Goal: Information Seeking & Learning: Learn about a topic

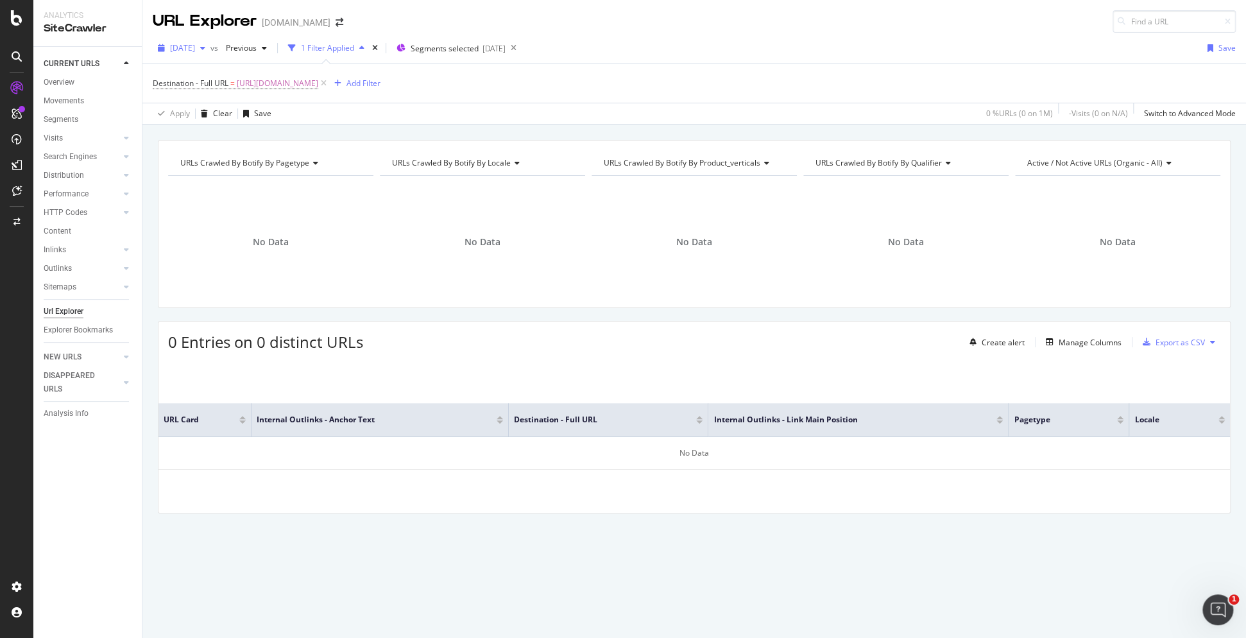
click at [195, 46] on span "[DATE]" at bounding box center [182, 47] width 25 height 11
click at [214, 83] on div "[DATE] 1.0M URLs" at bounding box center [237, 91] width 153 height 24
click at [318, 90] on span "[URL][DOMAIN_NAME]" at bounding box center [277, 83] width 81 height 18
click at [318, 87] on span "[URL][DOMAIN_NAME]" at bounding box center [277, 83] width 81 height 18
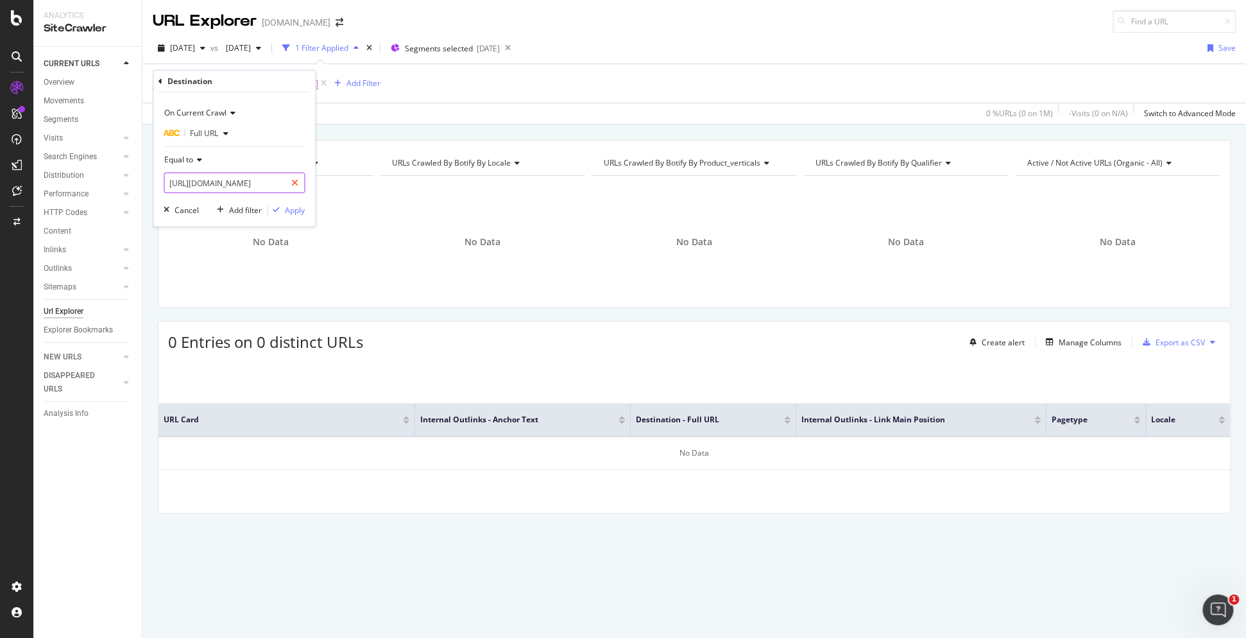
click at [296, 180] on icon at bounding box center [294, 182] width 7 height 9
click at [260, 181] on input "text" at bounding box center [234, 183] width 140 height 21
paste input "[URL][DOMAIN_NAME]"
type input "[URL][DOMAIN_NAME]"
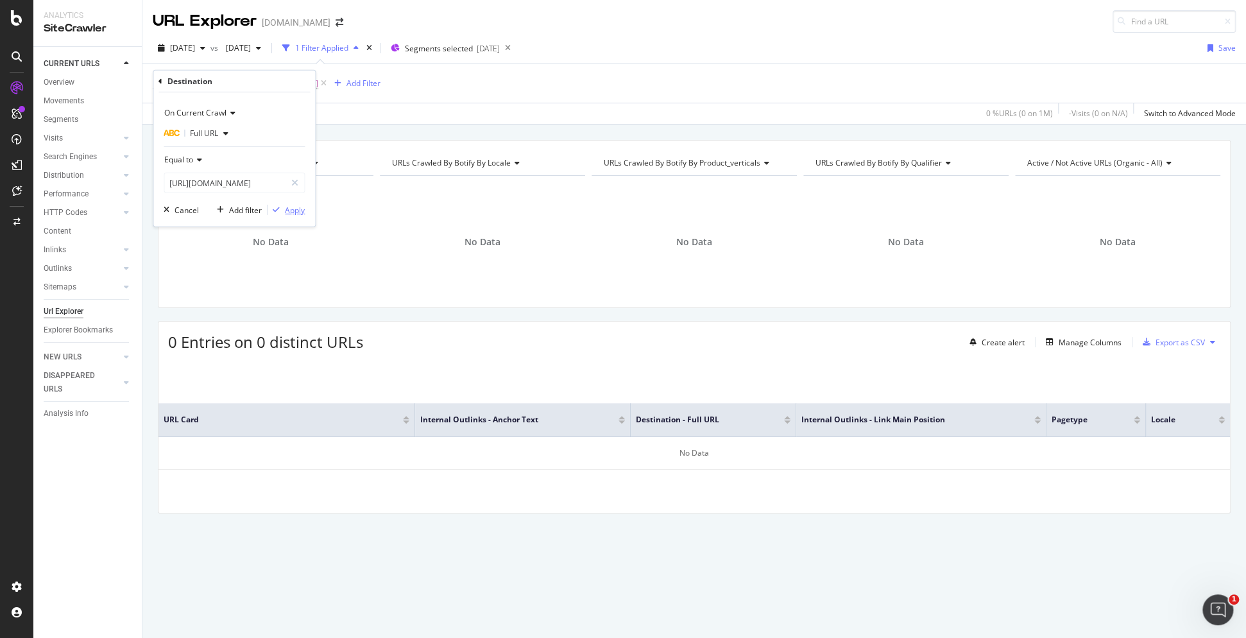
click at [289, 210] on div "Apply" at bounding box center [295, 209] width 20 height 11
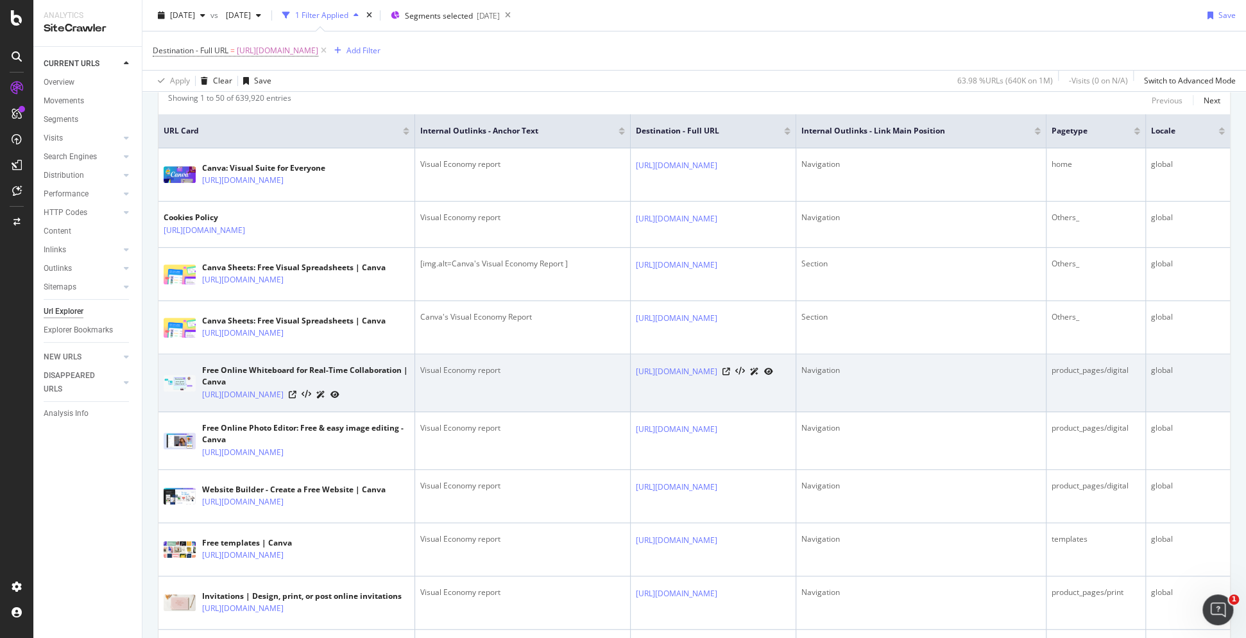
scroll to position [410, 0]
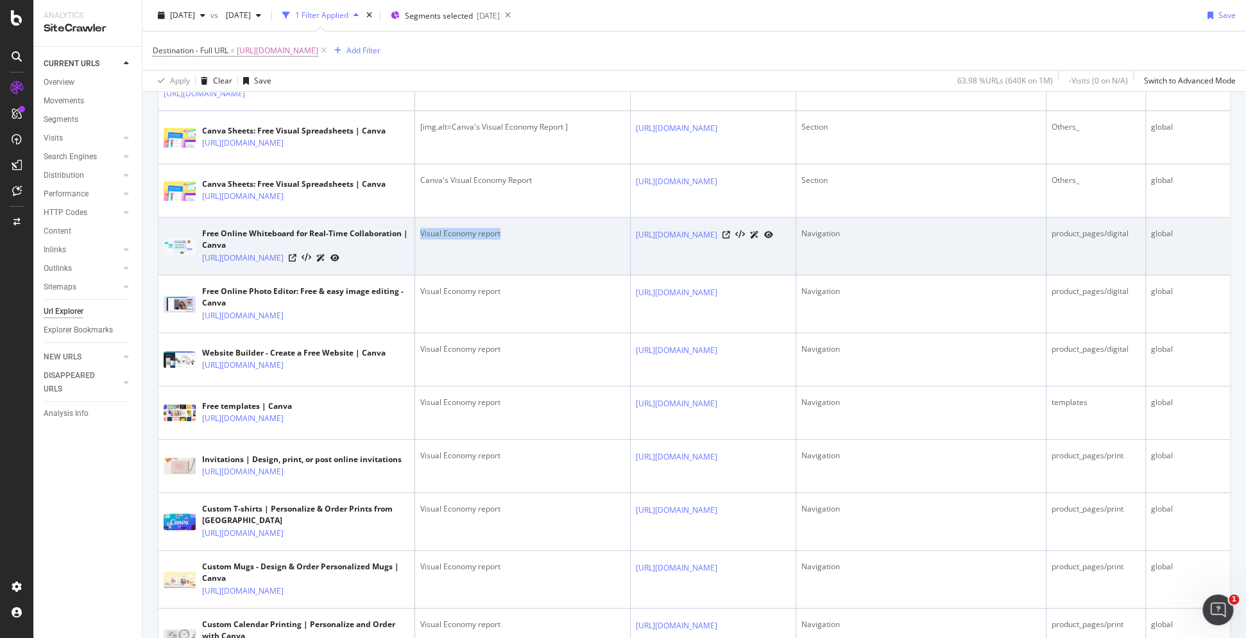
drag, startPoint x: 419, startPoint y: 230, endPoint x: 508, endPoint y: 232, distance: 89.2
click at [508, 232] on td "Visual Economy report" at bounding box center [523, 246] width 216 height 58
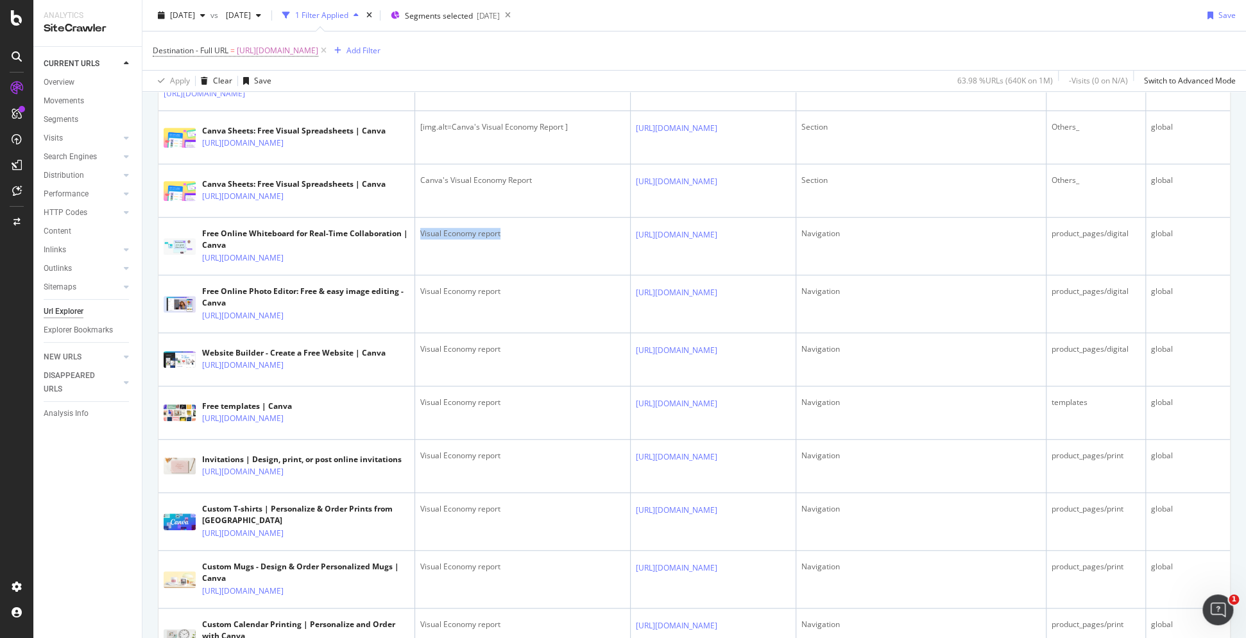
copy div "Visual Economy report"
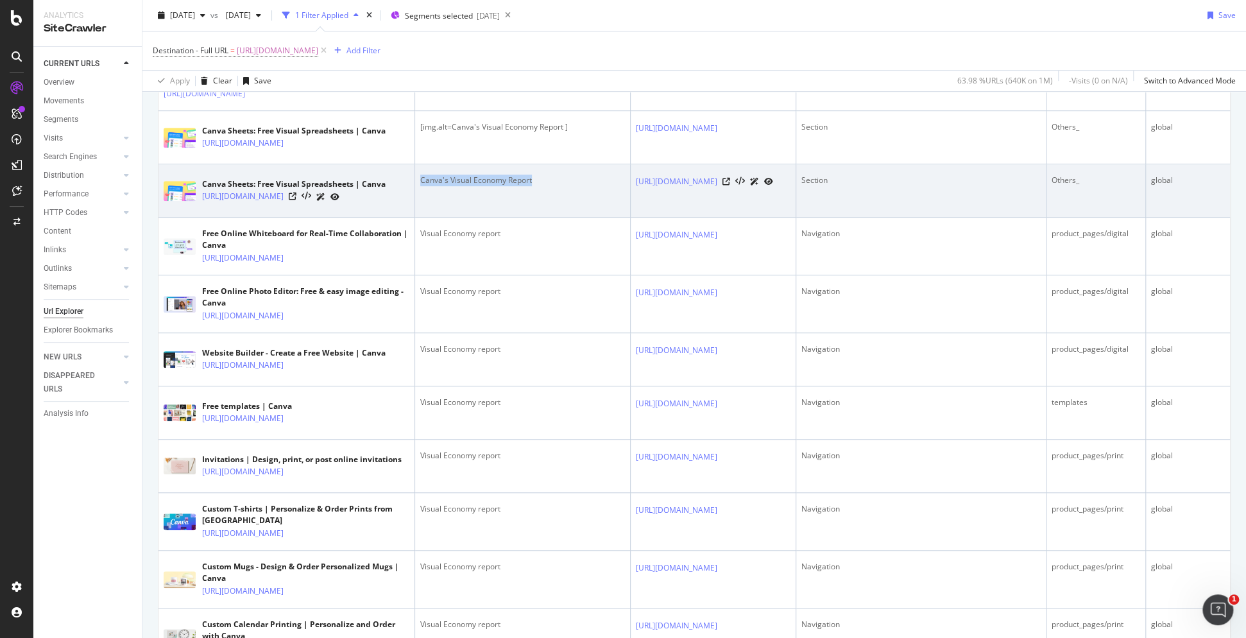
drag, startPoint x: 418, startPoint y: 179, endPoint x: 552, endPoint y: 176, distance: 134.1
click at [552, 176] on td "Canva's Visual Economy Report" at bounding box center [523, 190] width 216 height 53
copy div "Canva's Visual Economy Report"
click at [581, 210] on td "Canva's Visual Economy Report" at bounding box center [523, 190] width 216 height 53
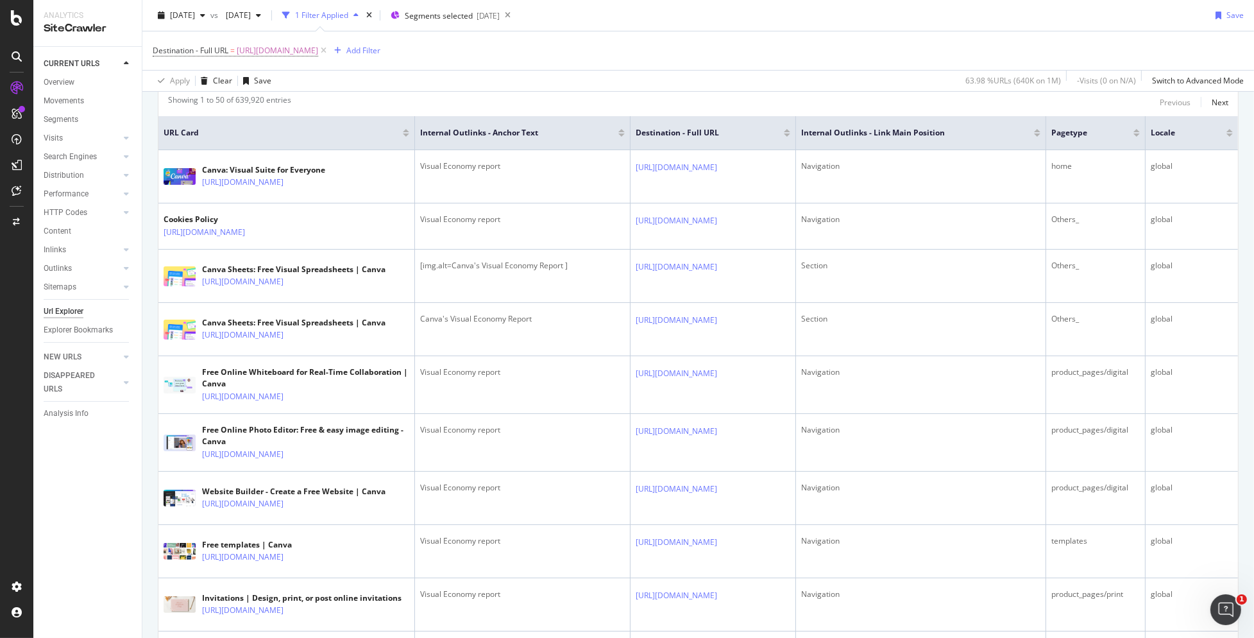
scroll to position [271, 0]
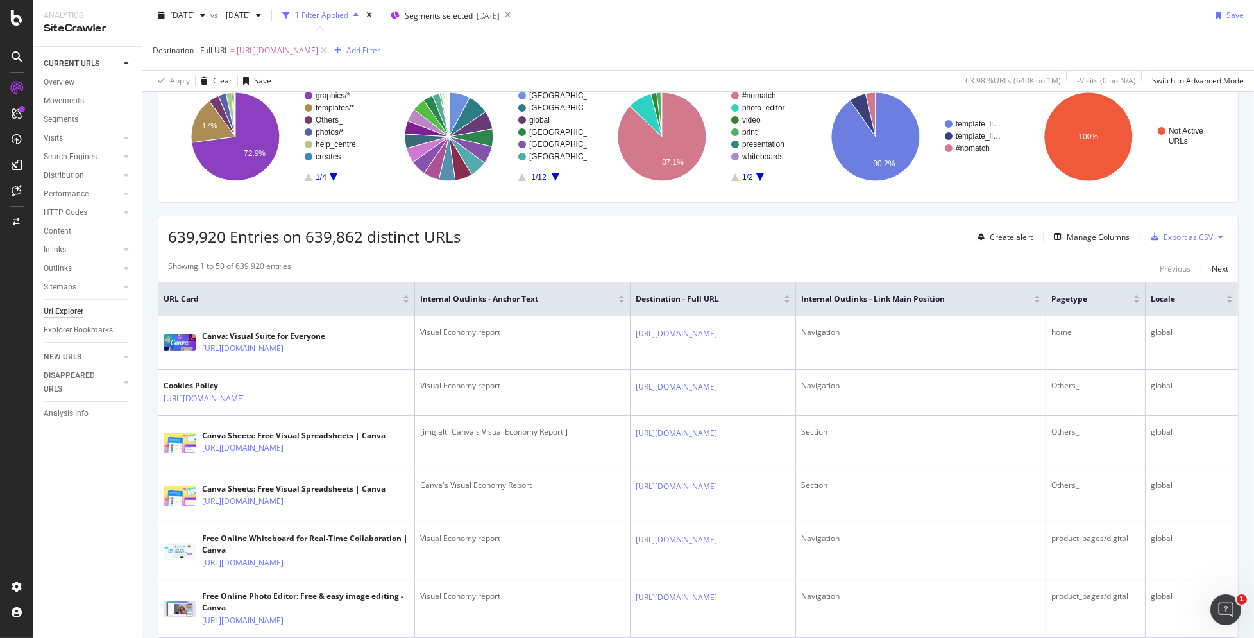
scroll to position [0, 0]
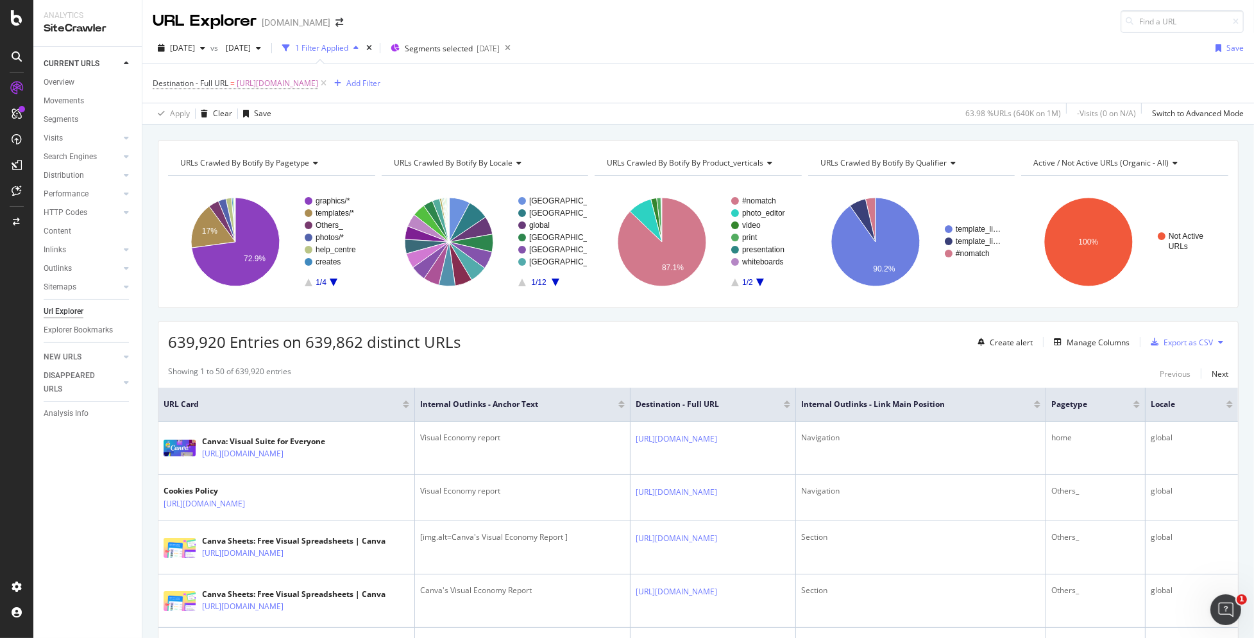
click at [333, 291] on rect "A chart." at bounding box center [270, 242] width 205 height 112
click at [331, 284] on rect "A chart." at bounding box center [334, 241] width 58 height 89
click at [330, 282] on rect "A chart." at bounding box center [334, 241] width 58 height 89
click at [332, 280] on icon "A chart." at bounding box center [334, 282] width 8 height 8
click at [330, 224] on text "long_form" at bounding box center [333, 225] width 34 height 9
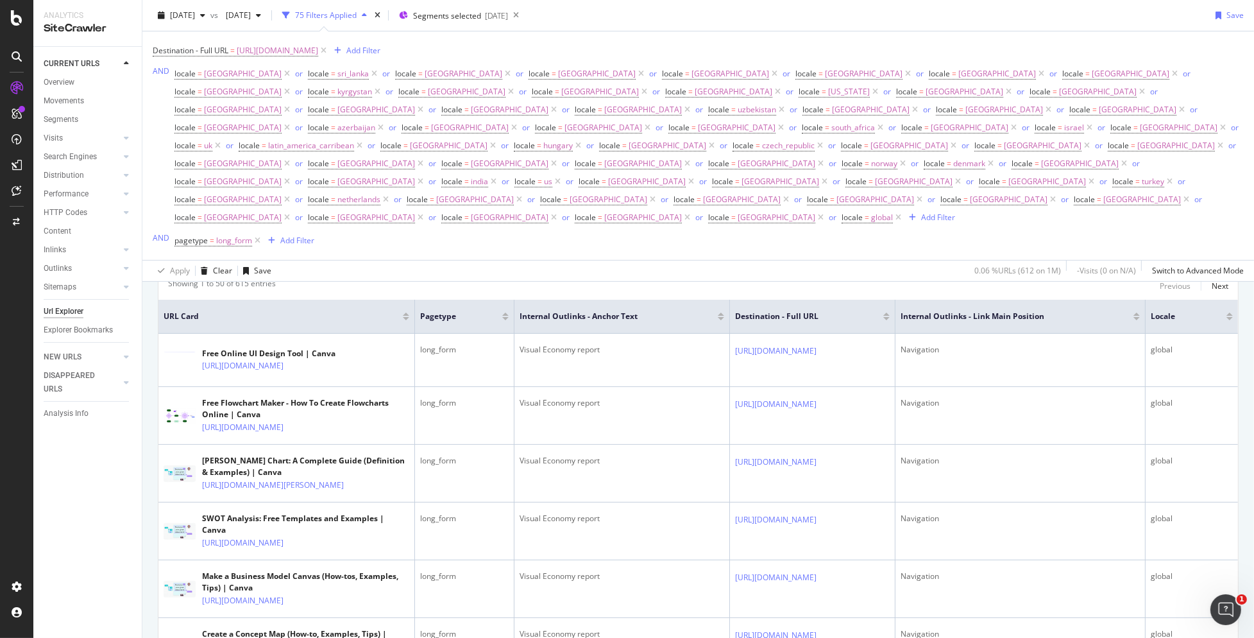
scroll to position [120, 0]
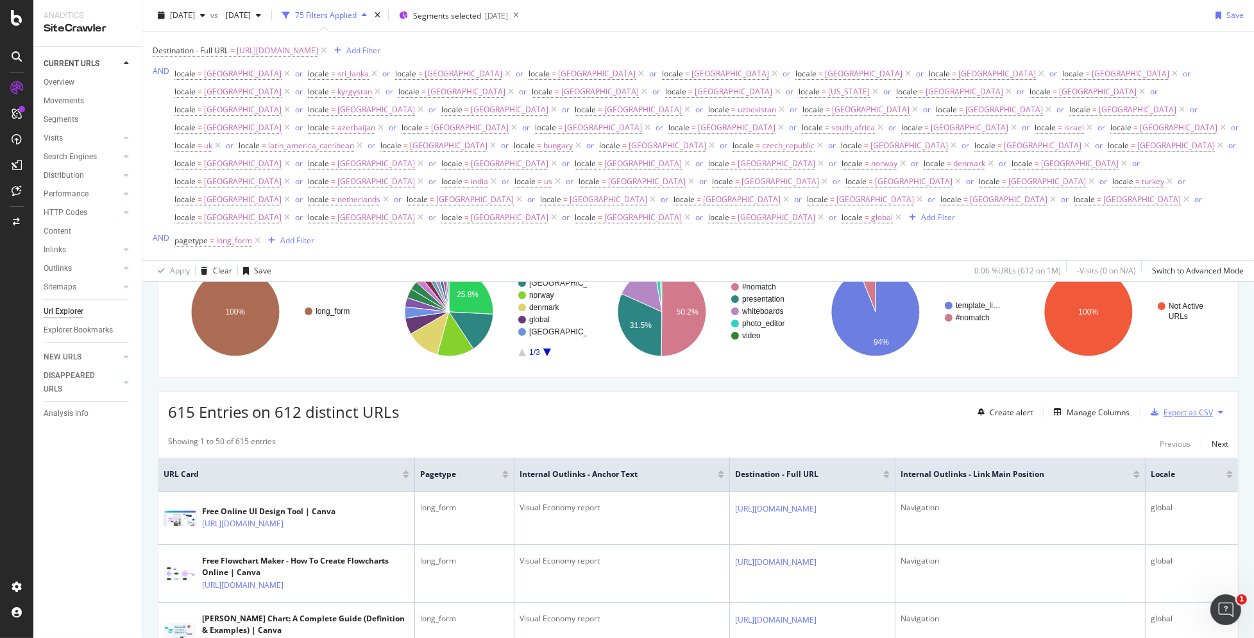
click at [1167, 407] on div "Export as CSV" at bounding box center [1188, 412] width 49 height 11
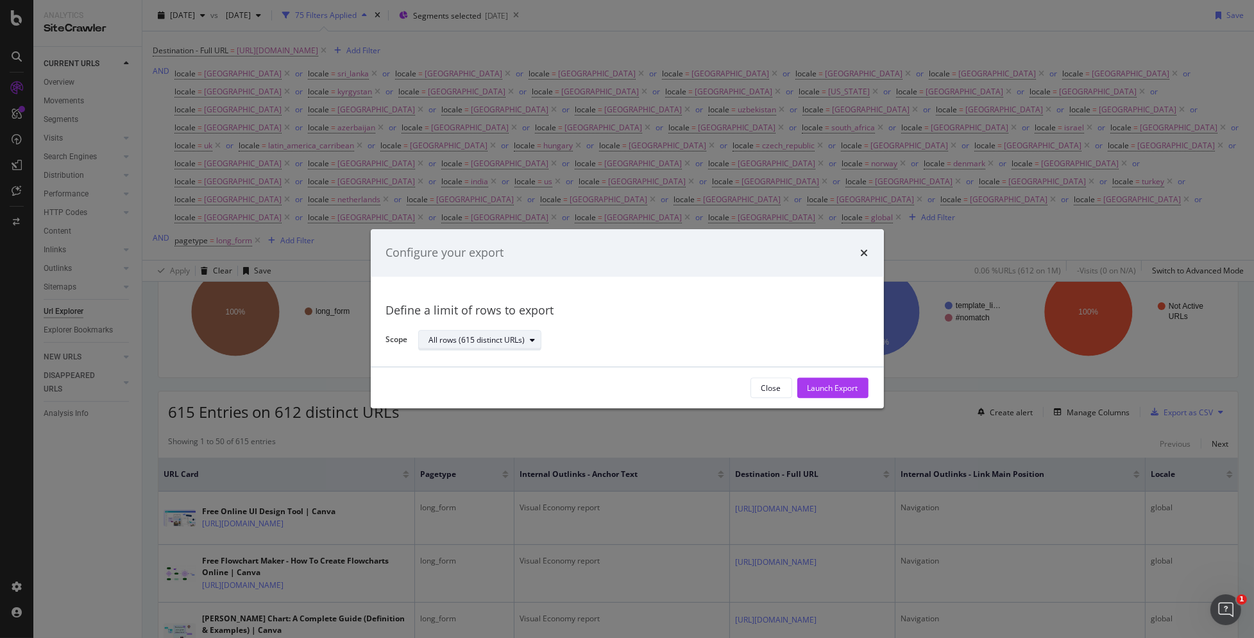
click at [509, 340] on div "All rows (615 distinct URLs)" at bounding box center [477, 340] width 96 height 8
click at [611, 348] on div "All rows (615 distinct URLs)" at bounding box center [638, 340] width 440 height 22
click at [834, 392] on div "Launch Export" at bounding box center [833, 387] width 51 height 11
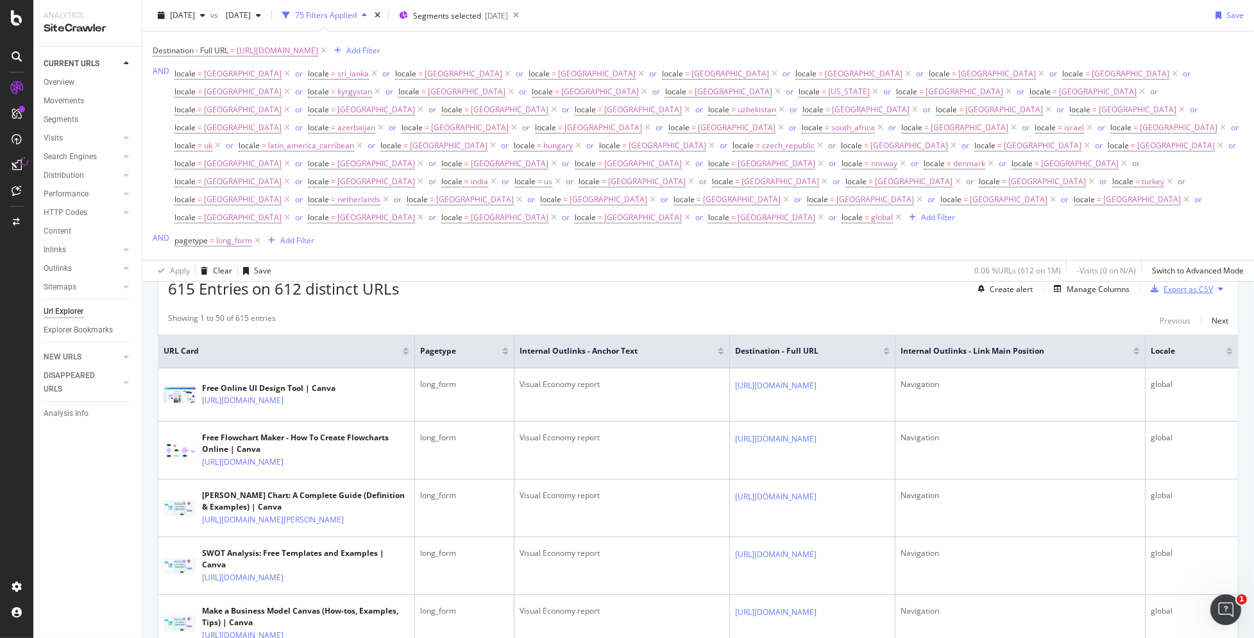
scroll to position [0, 0]
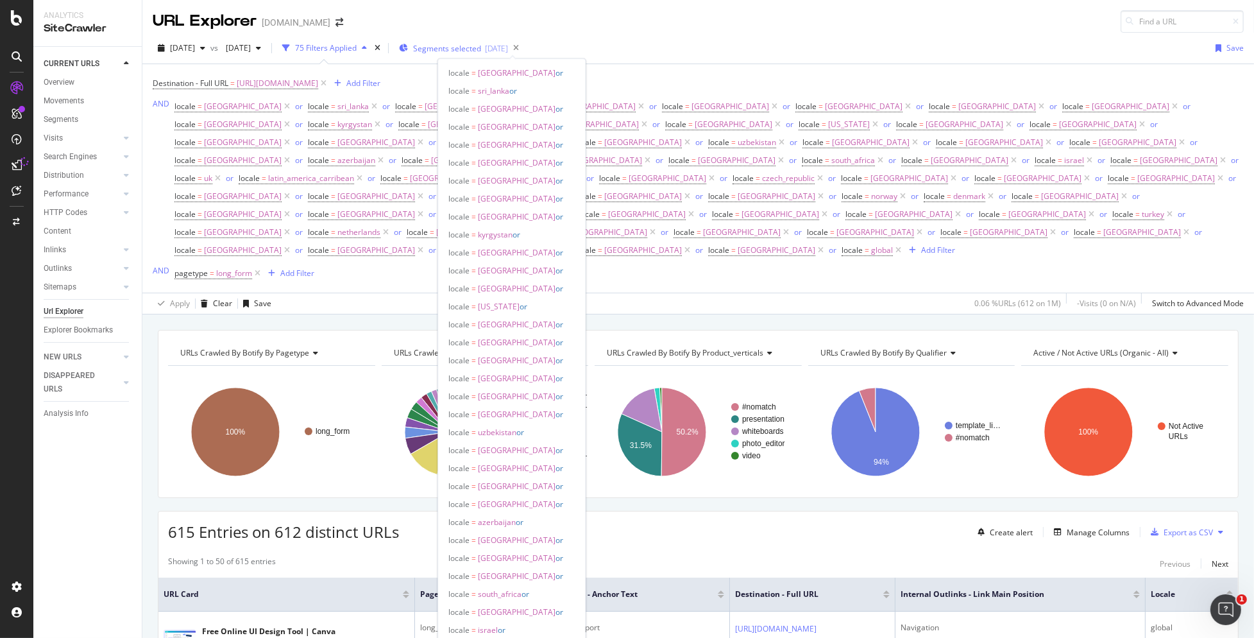
click at [467, 48] on span "Segments selected" at bounding box center [447, 48] width 68 height 11
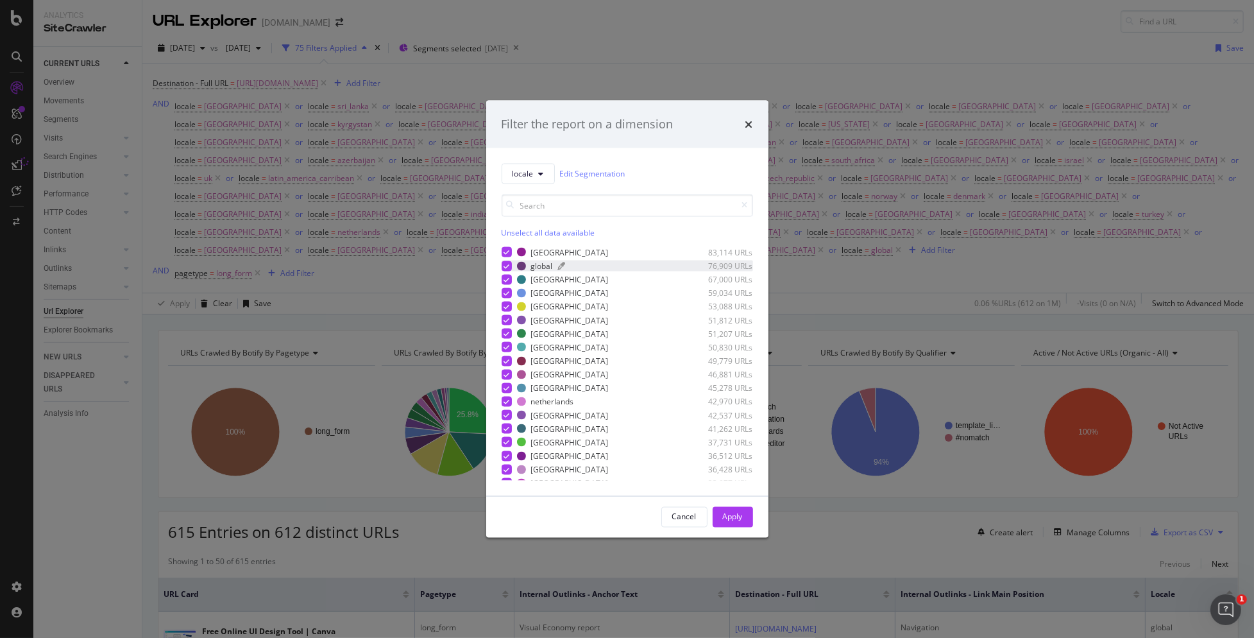
click at [538, 271] on div "global" at bounding box center [542, 265] width 22 height 11
click at [519, 228] on div "Select all data available" at bounding box center [627, 231] width 251 height 11
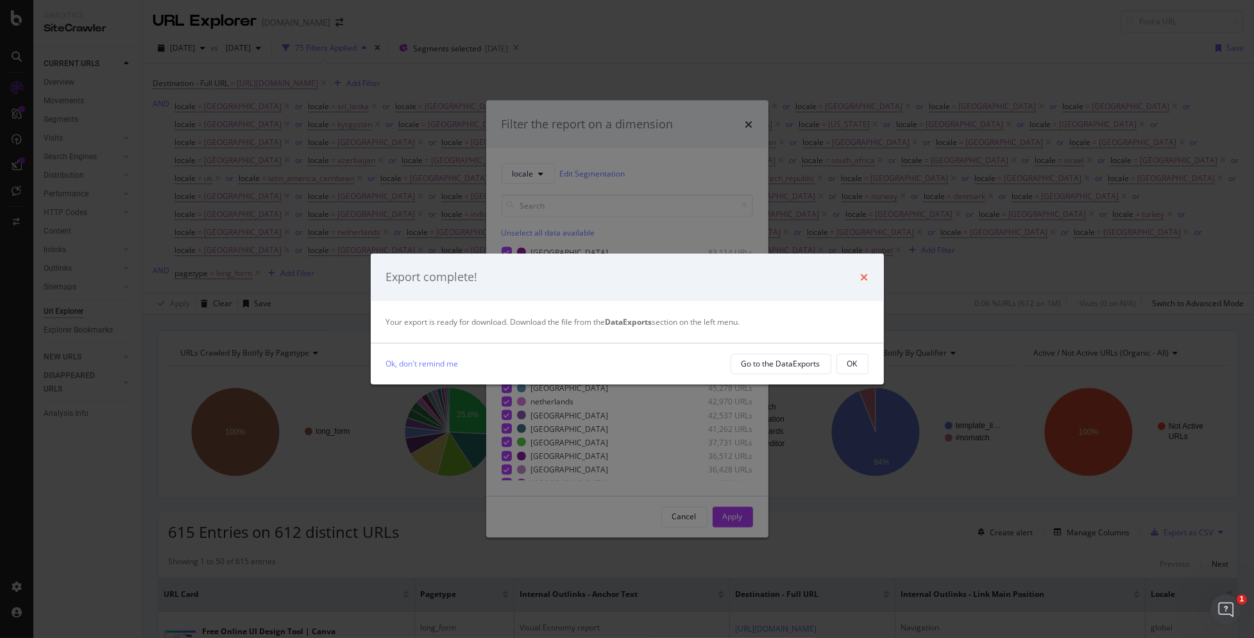
click at [864, 272] on icon "times" at bounding box center [865, 277] width 8 height 10
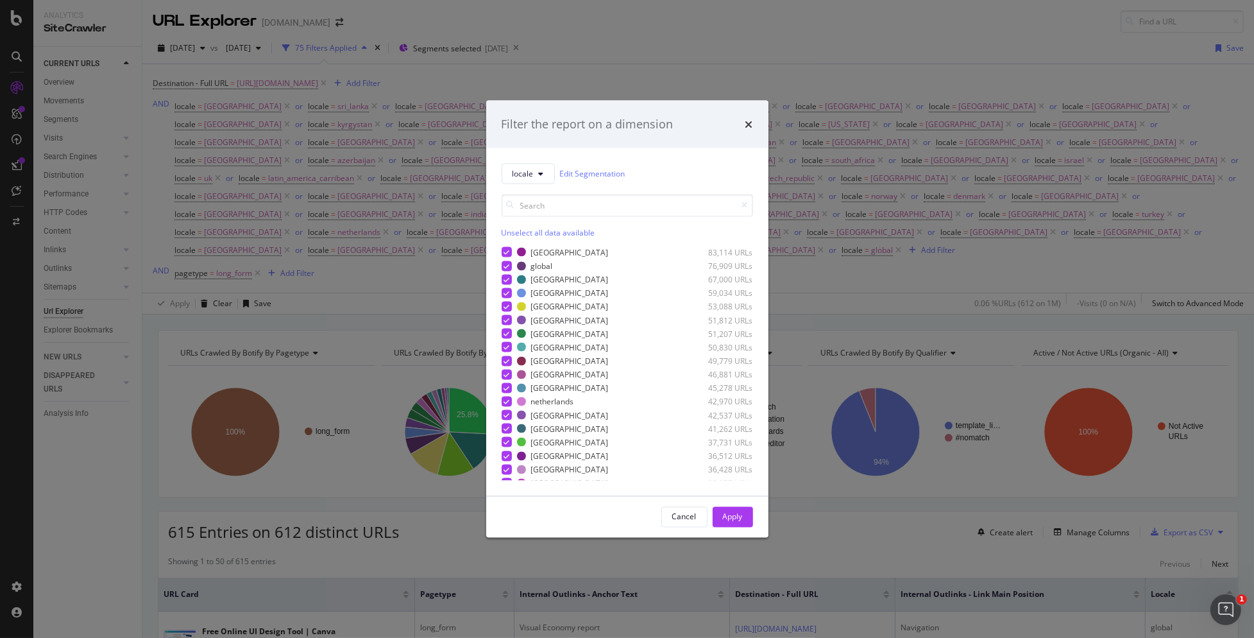
click at [516, 234] on div "Unselect all data available" at bounding box center [627, 231] width 251 height 11
click at [527, 263] on div "global 76,909 URLs" at bounding box center [635, 265] width 236 height 11
click at [738, 518] on div "Apply" at bounding box center [733, 516] width 20 height 11
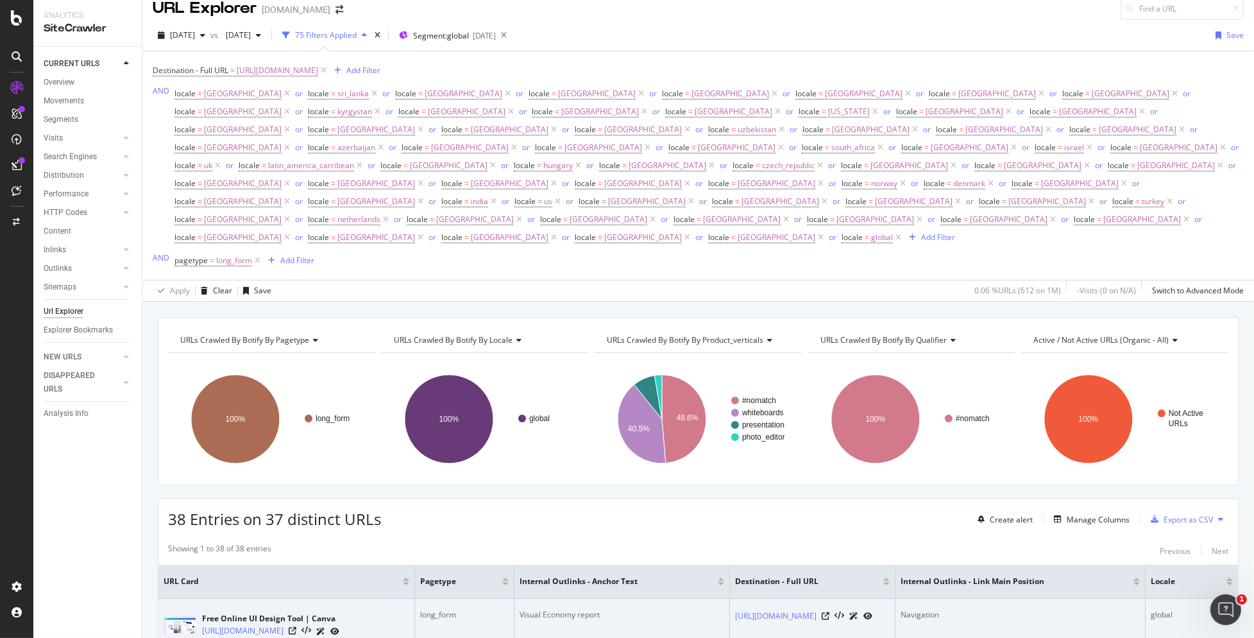
scroll to position [198, 0]
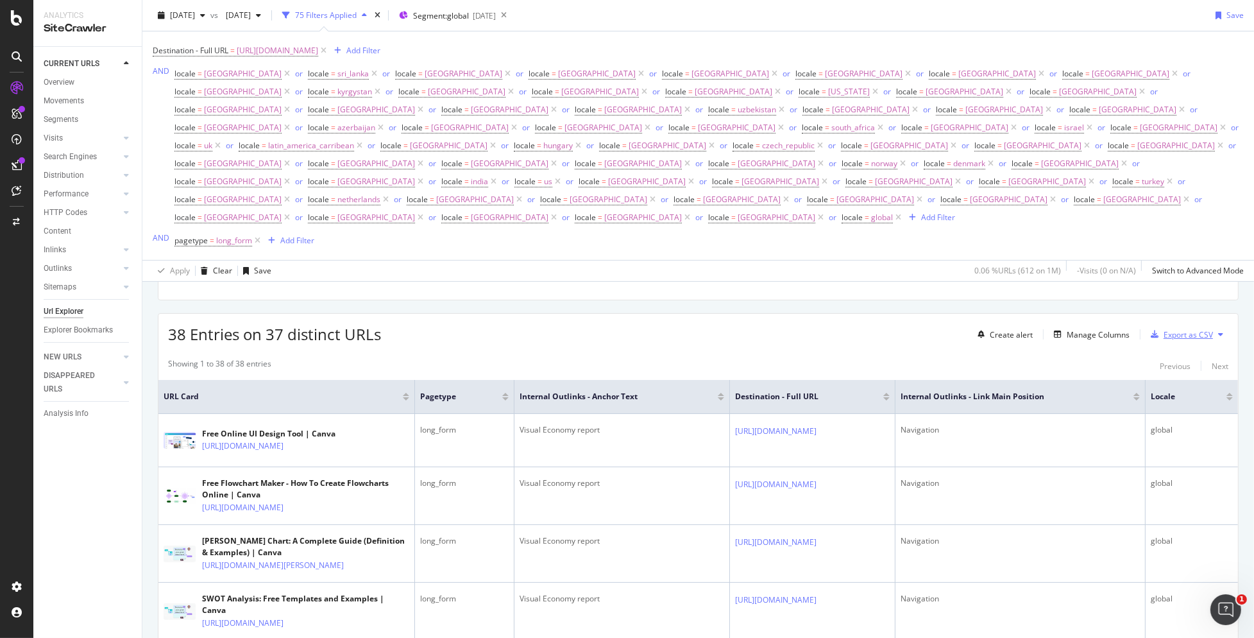
click at [1182, 329] on div "Export as CSV" at bounding box center [1188, 334] width 49 height 11
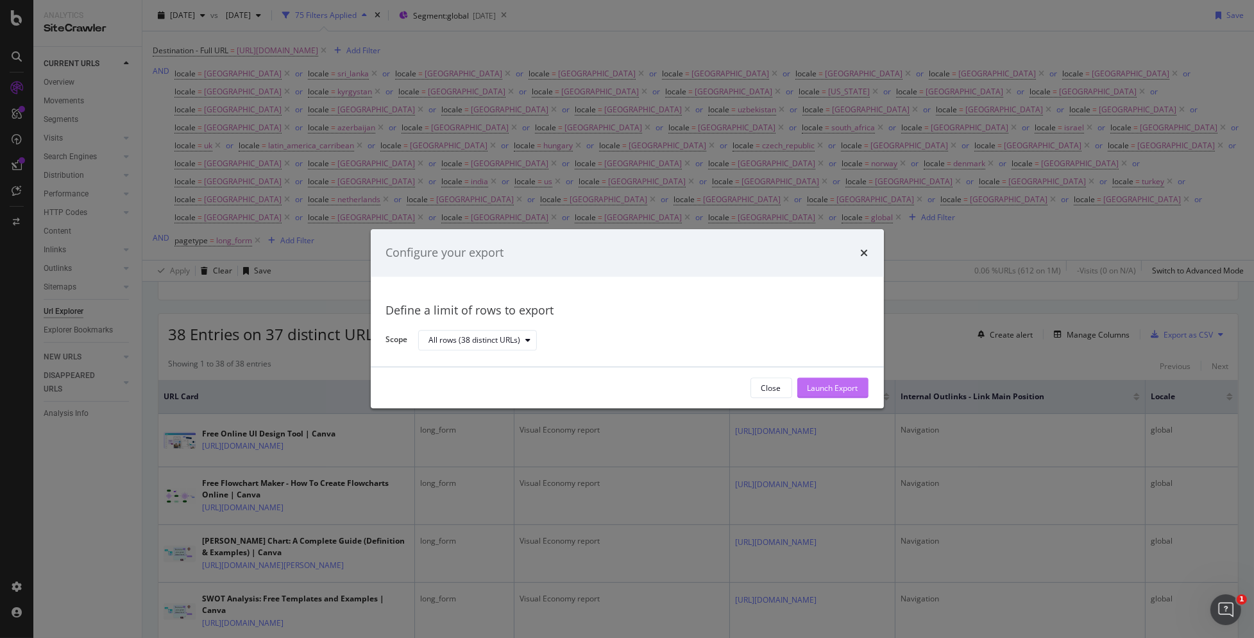
click at [846, 397] on div "Launch Export" at bounding box center [833, 388] width 51 height 19
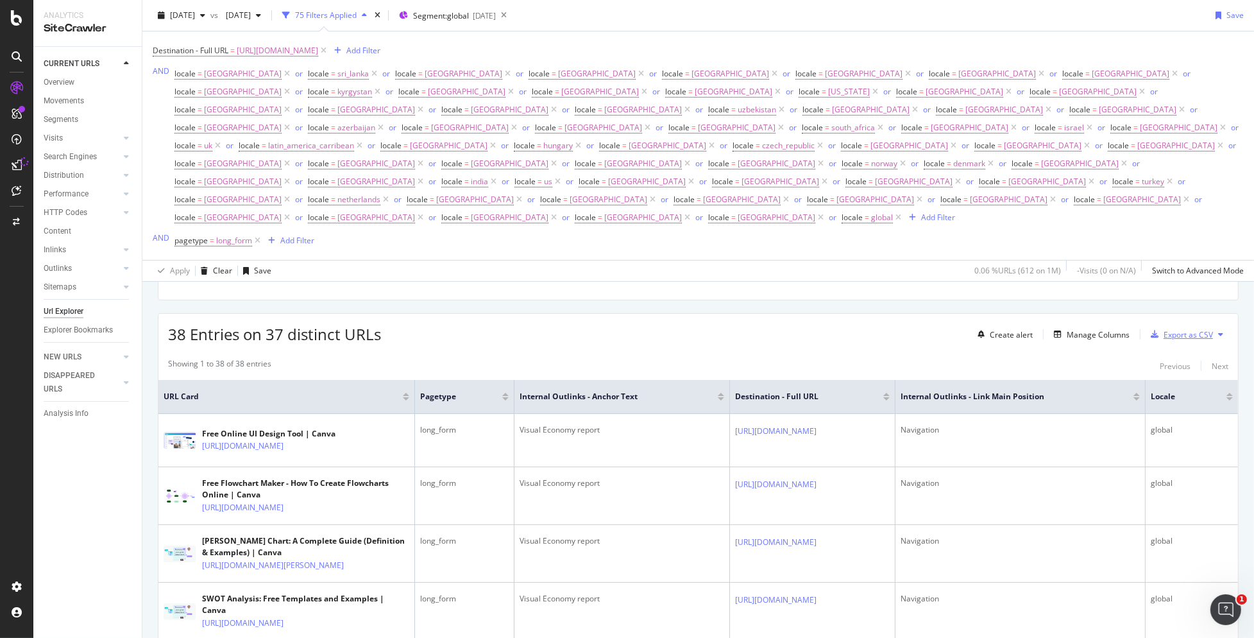
scroll to position [0, 0]
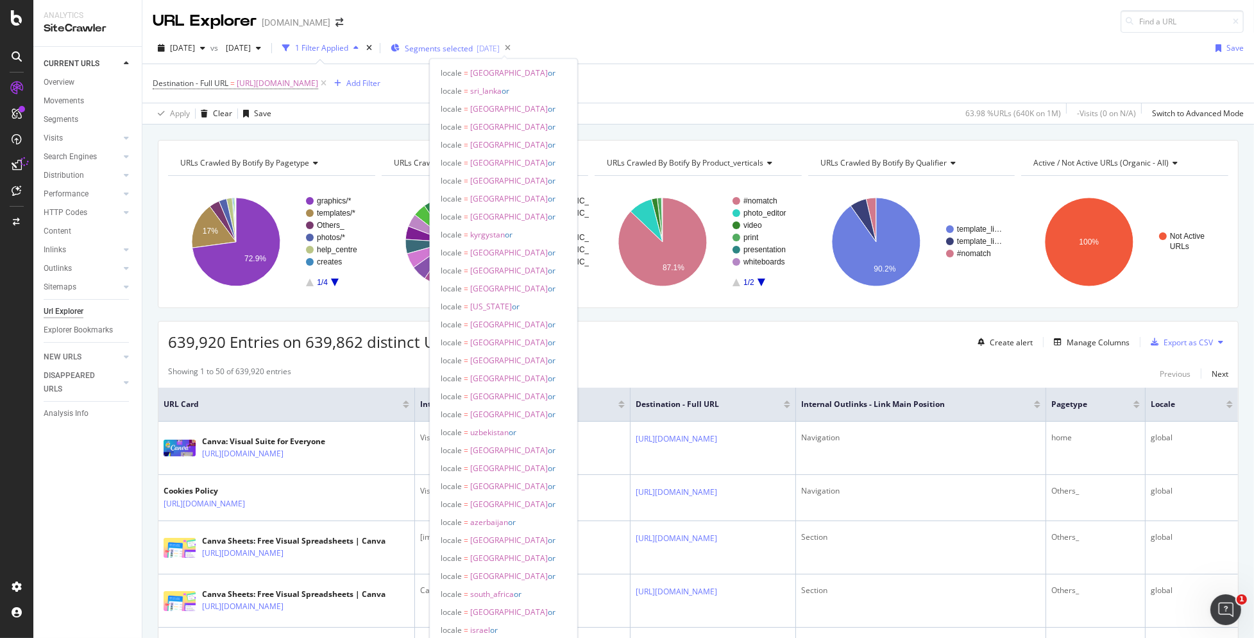
click at [473, 47] on span "Segments selected" at bounding box center [439, 48] width 68 height 11
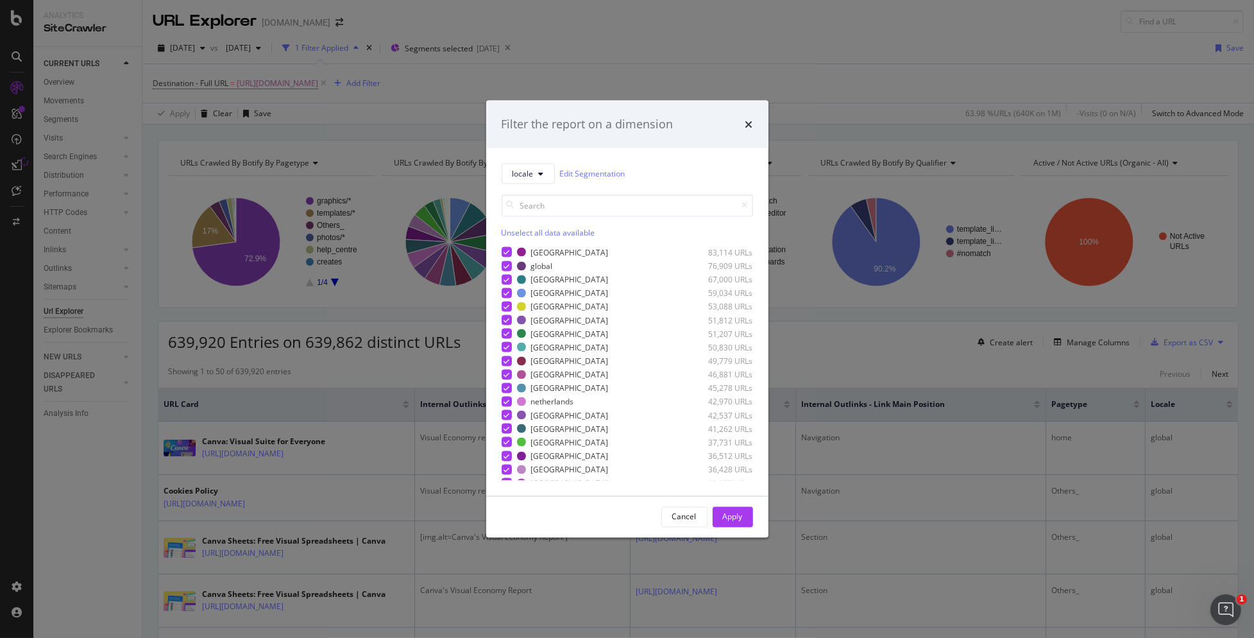
click at [513, 227] on div "Unselect all data available" at bounding box center [627, 231] width 251 height 11
click at [519, 264] on div "modal" at bounding box center [521, 265] width 9 height 9
click at [738, 514] on div "Apply" at bounding box center [733, 516] width 20 height 11
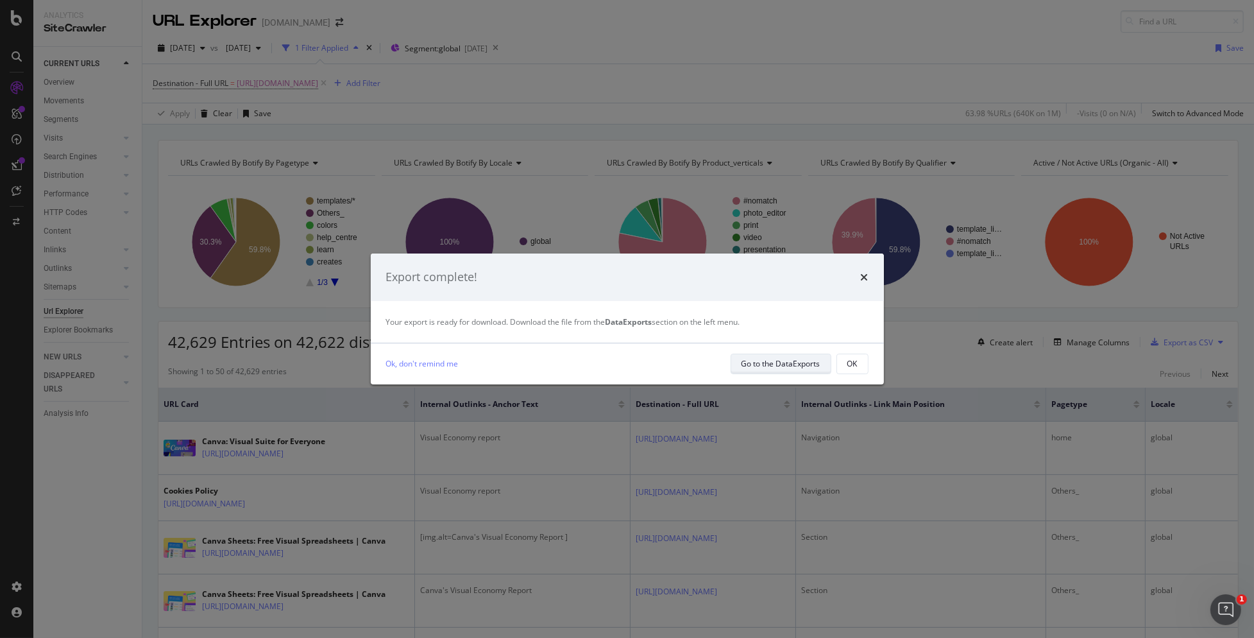
click at [760, 365] on div "Go to the DataExports" at bounding box center [781, 363] width 79 height 11
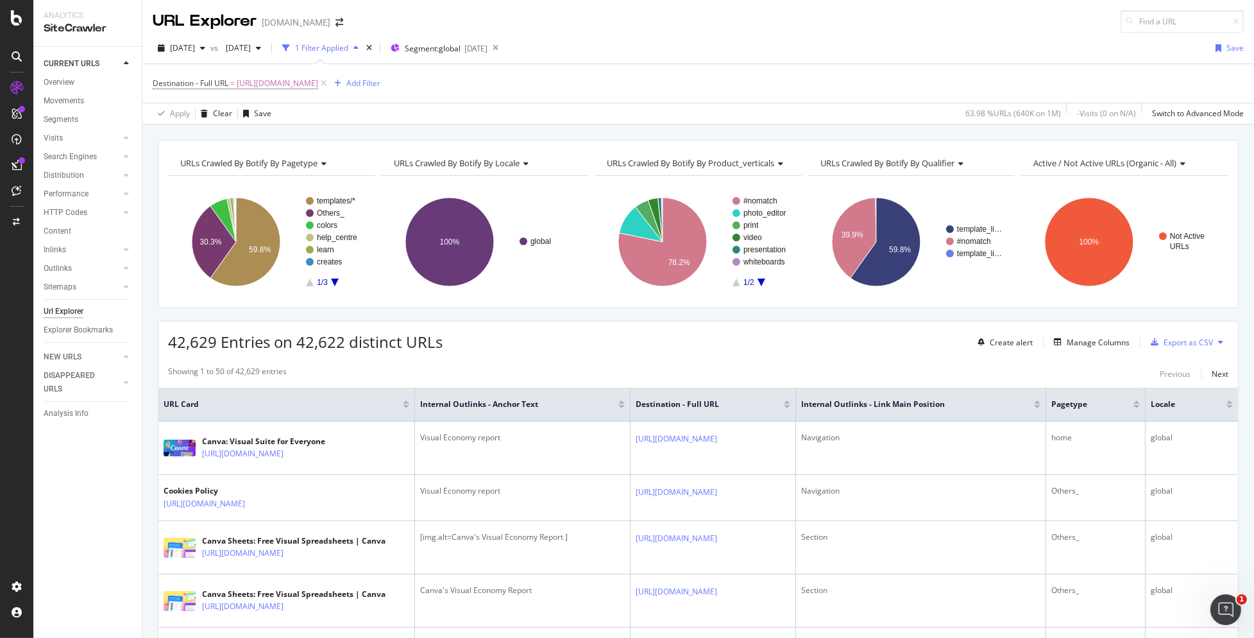
click at [336, 284] on rect "A chart." at bounding box center [335, 241] width 59 height 89
click at [334, 280] on icon "A chart." at bounding box center [335, 282] width 8 height 8
click at [312, 282] on rect "A chart." at bounding box center [335, 241] width 59 height 89
click at [309, 281] on icon "A chart." at bounding box center [310, 282] width 8 height 8
click at [321, 246] on text "learn" at bounding box center [325, 249] width 17 height 9
